Goal: Task Accomplishment & Management: Complete application form

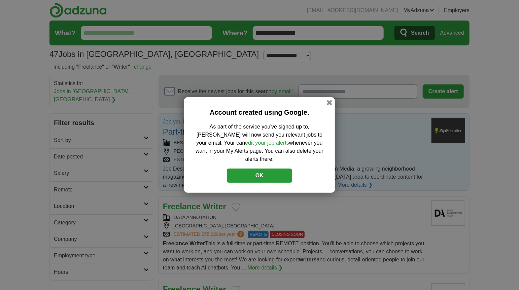
click at [285, 176] on button "OK" at bounding box center [259, 176] width 65 height 14
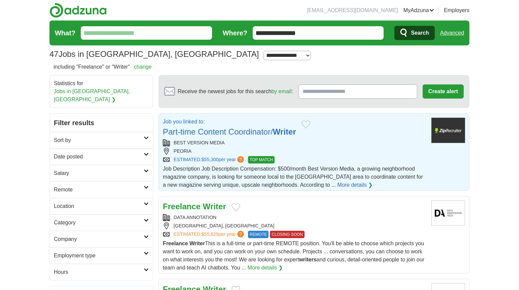
click at [0, 0] on link "Logout" at bounding box center [0, 0] width 0 height 0
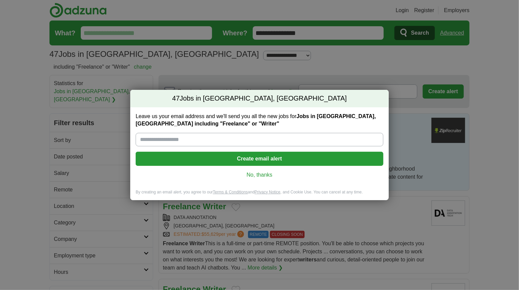
click at [264, 157] on button "Create email alert" at bounding box center [260, 159] width 248 height 14
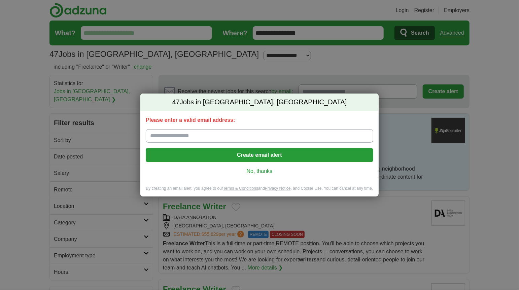
click at [210, 134] on input "Please enter a valid email address:" at bounding box center [259, 135] width 227 height 13
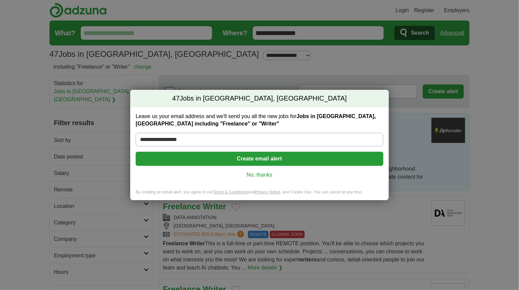
type input "**********"
click at [267, 162] on button "Create email alert" at bounding box center [260, 159] width 248 height 14
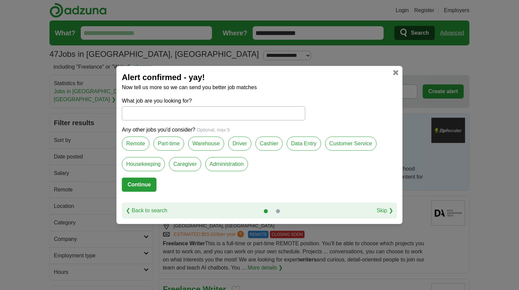
click at [145, 146] on label "Remote" at bounding box center [136, 144] width 28 height 14
click at [175, 147] on label "Part-time" at bounding box center [169, 144] width 31 height 14
click at [240, 148] on label "Driver" at bounding box center [239, 144] width 23 height 14
click at [170, 117] on input "What job are you looking for?" at bounding box center [214, 113] width 184 height 14
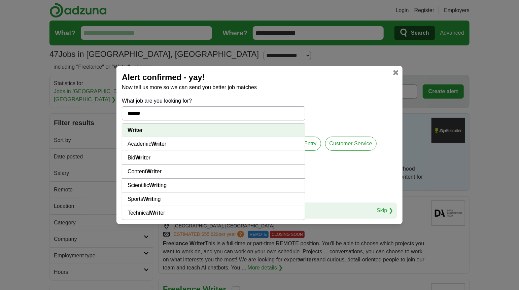
type input "******"
click at [145, 130] on li "Writ er" at bounding box center [213, 131] width 183 height 14
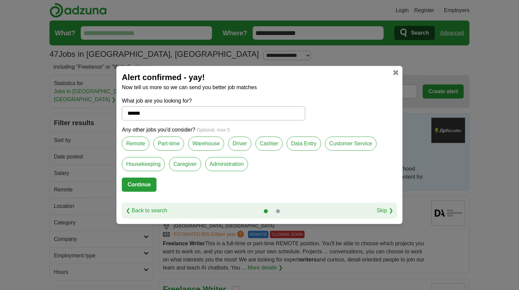
click at [153, 182] on button "Continue" at bounding box center [139, 185] width 35 height 14
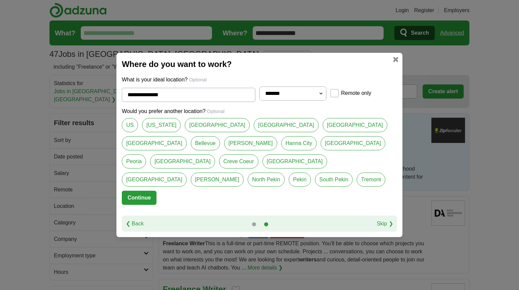
click at [192, 132] on link "[GEOGRAPHIC_DATA]" at bounding box center [217, 125] width 65 height 14
click at [146, 155] on link "Peoria" at bounding box center [134, 162] width 24 height 14
type input "******"
click at [150, 191] on button "Continue" at bounding box center [139, 198] width 35 height 14
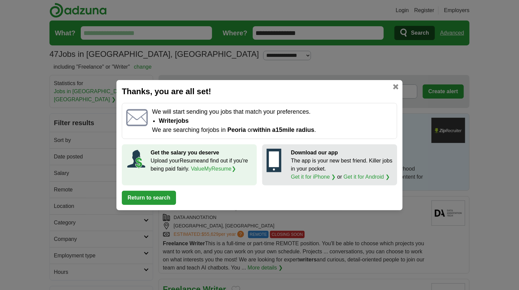
click at [168, 197] on button "Return to search" at bounding box center [149, 198] width 54 height 14
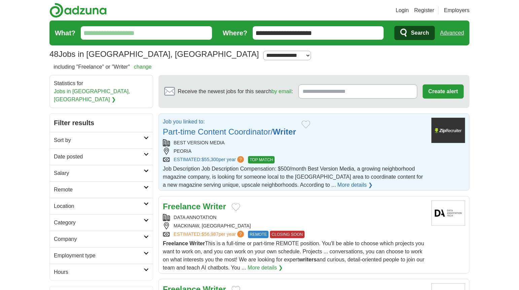
click at [338, 181] on link "More details ❯" at bounding box center [355, 185] width 35 height 8
